Goal: Find specific page/section: Find specific page/section

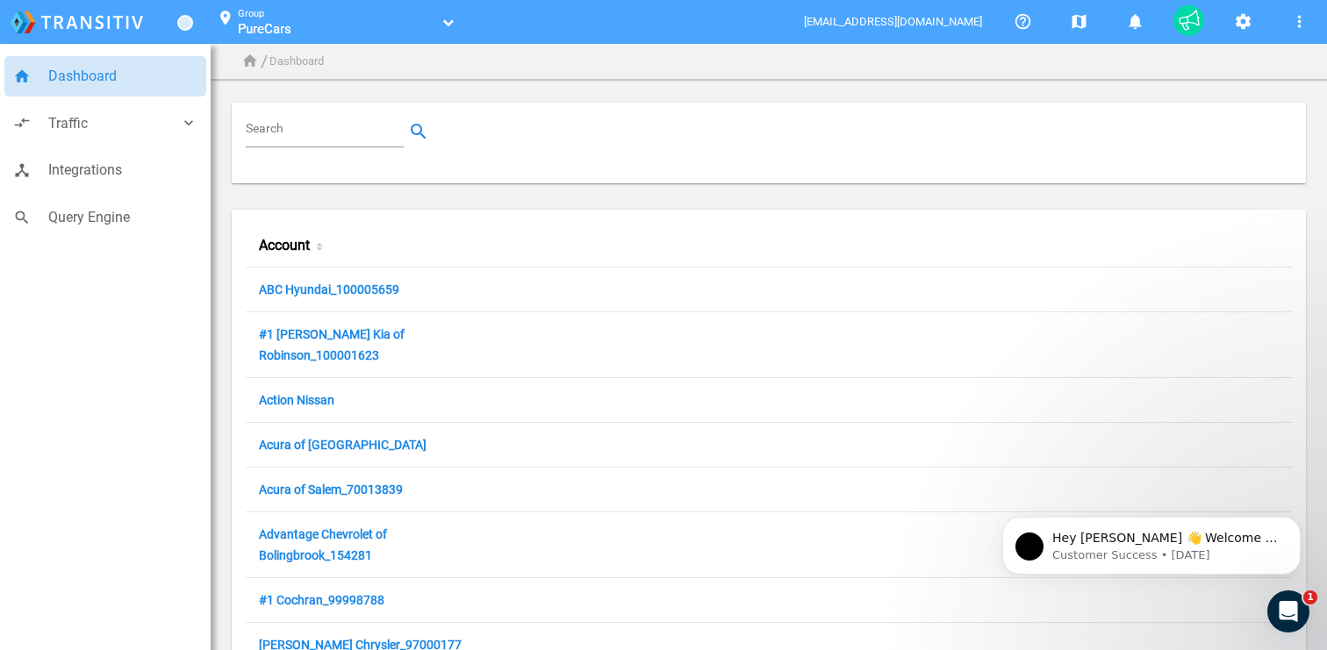
click at [302, 142] on div "Search" at bounding box center [325, 132] width 158 height 31
click at [304, 136] on input "Search" at bounding box center [328, 131] width 165 height 21
paste input "80000386"
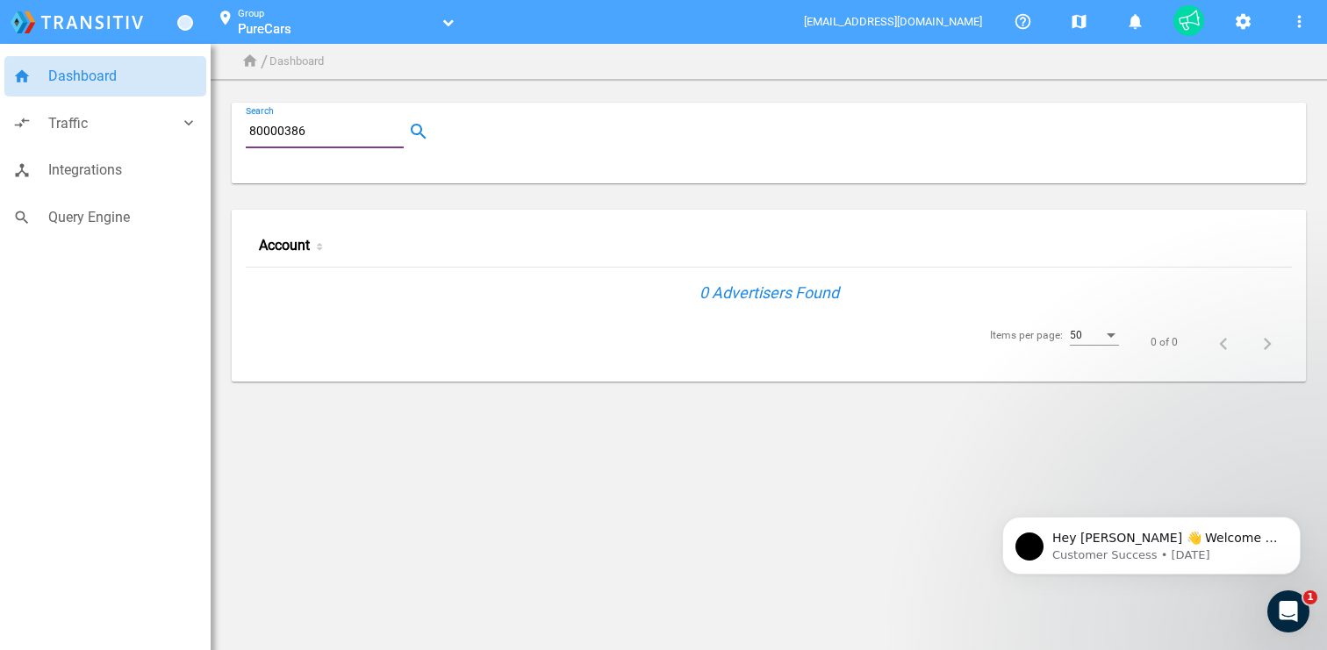
type input "80000386"
click at [297, 22] on link "PureCars" at bounding box center [337, 29] width 198 height 18
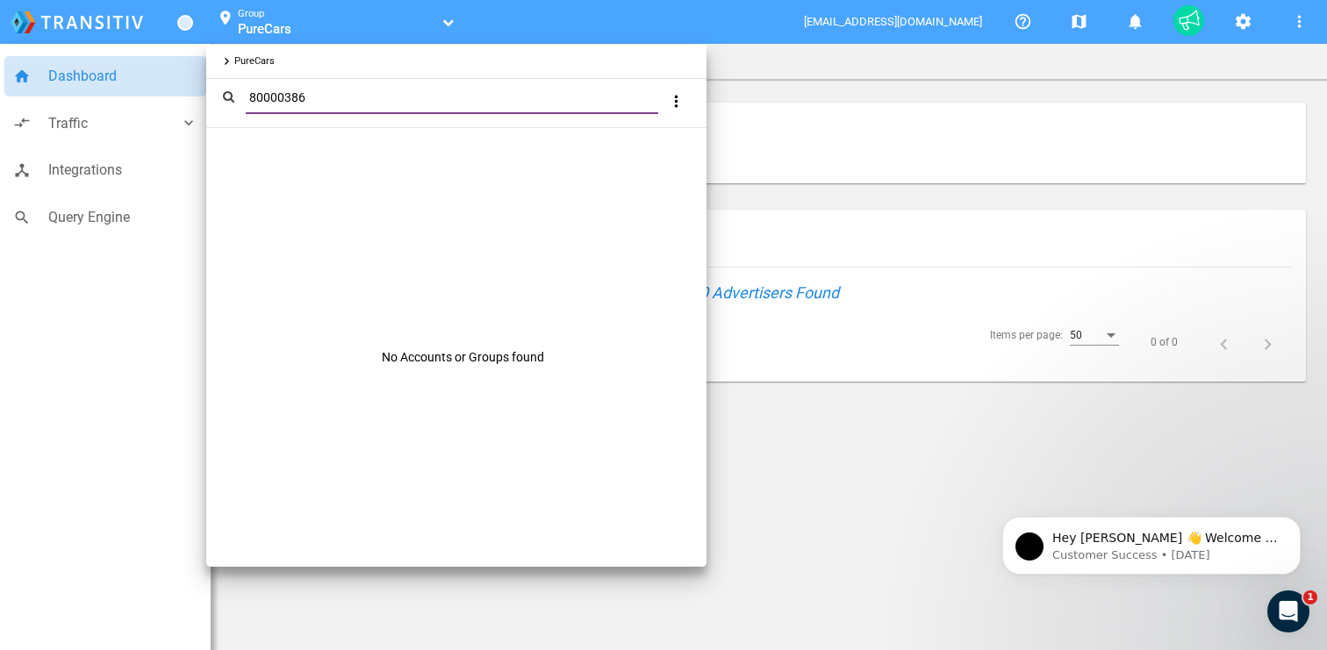
type input "80000386"
click at [800, 189] on div at bounding box center [663, 325] width 1327 height 650
